Goal: Information Seeking & Learning: Learn about a topic

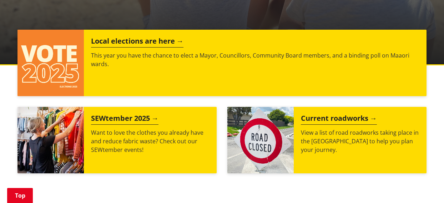
scroll to position [237, 0]
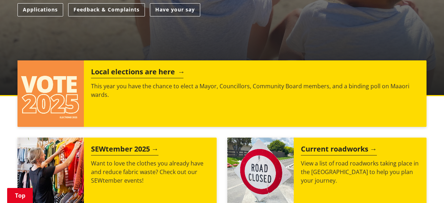
click at [137, 70] on h2 "Local elections are here" at bounding box center [137, 72] width 92 height 11
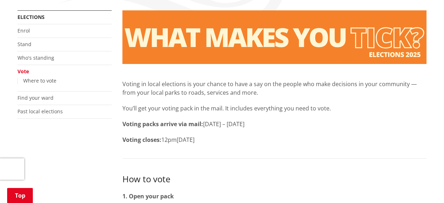
scroll to position [112, 0]
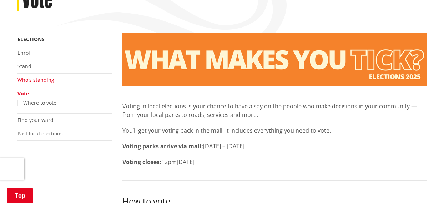
click at [35, 77] on link "Who's standing" at bounding box center [35, 79] width 37 height 7
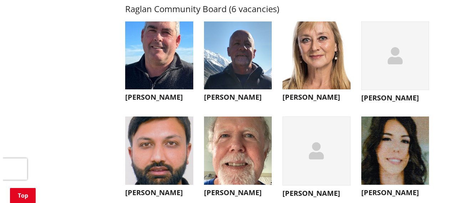
scroll to position [2519, 0]
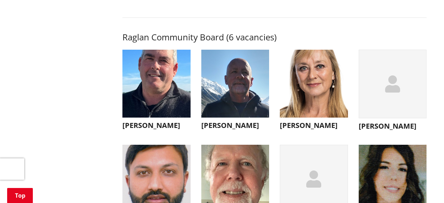
click at [394, 92] on icon "button" at bounding box center [392, 83] width 15 height 17
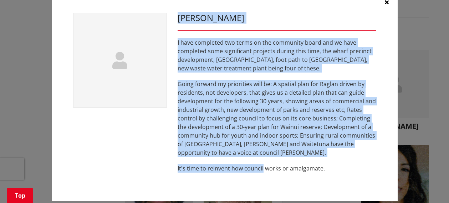
scroll to position [28, 0]
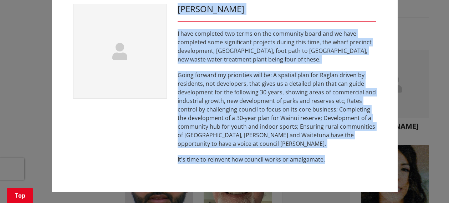
drag, startPoint x: 176, startPoint y: 36, endPoint x: 333, endPoint y: 165, distance: 203.1
click at [333, 165] on div "[PERSON_NAME] I have completed two terms on the community board and we have com…" at bounding box center [276, 87] width 209 height 167
copy div "[PERSON_NAME] I have completed two terms on the community board and we have com…"
click at [182, 13] on h3 "[PERSON_NAME]" at bounding box center [277, 9] width 199 height 10
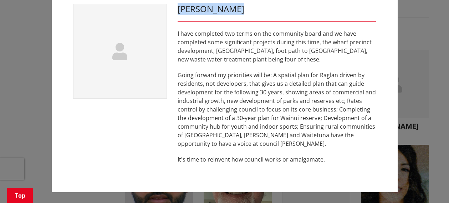
drag, startPoint x: 177, startPoint y: 9, endPoint x: 237, endPoint y: 11, distance: 60.0
click at [237, 11] on h3 "[PERSON_NAME]" at bounding box center [277, 9] width 199 height 10
copy h3 "Dennis Amoore"
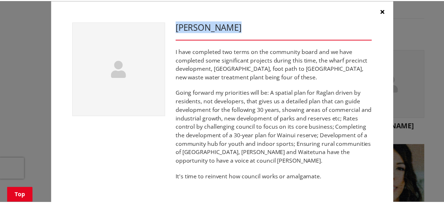
scroll to position [0, 0]
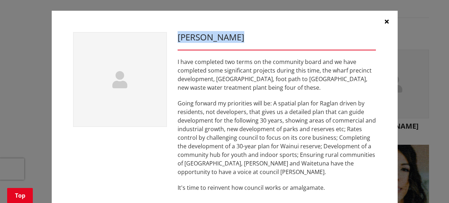
click at [386, 21] on icon "button" at bounding box center [387, 22] width 4 height 6
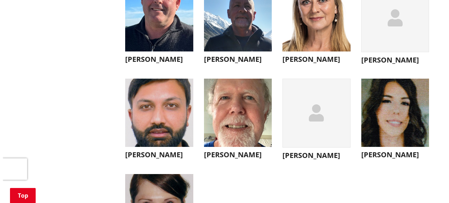
scroll to position [2590, 0]
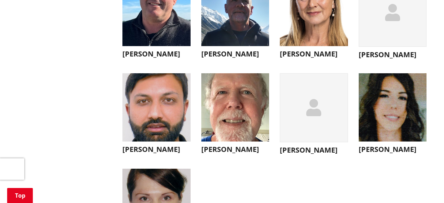
click at [393, 141] on img "button" at bounding box center [393, 107] width 68 height 68
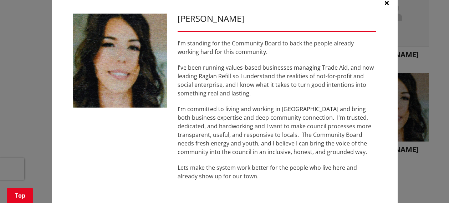
scroll to position [35, 0]
